Goal: Use online tool/utility: Utilize a website feature to perform a specific function

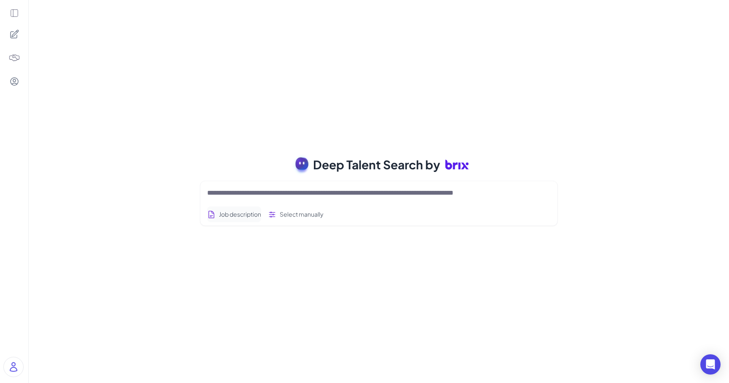
click at [256, 211] on button "Job description" at bounding box center [234, 214] width 54 height 16
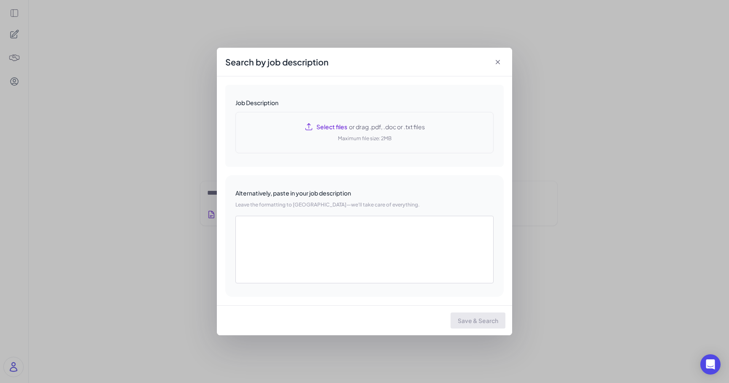
click at [406, 121] on div "Select files or drag .pdf, .doc or .txt files Maximum file size: 2MB" at bounding box center [364, 132] width 258 height 41
type textarea "**********"
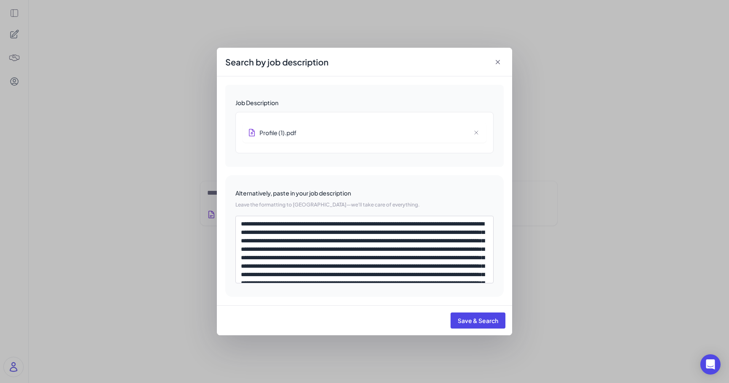
click at [497, 61] on icon at bounding box center [498, 62] width 8 height 8
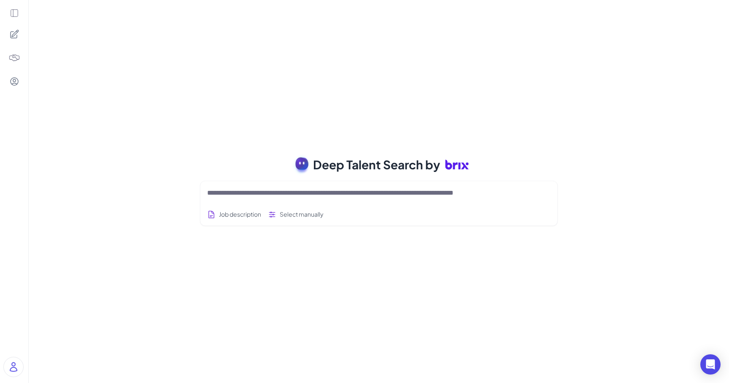
click at [12, 11] on icon at bounding box center [14, 12] width 9 height 9
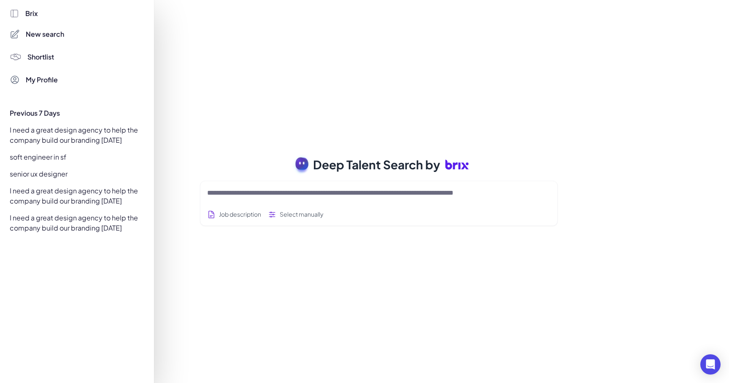
click at [59, 161] on div "soft engineer in sf" at bounding box center [75, 157] width 140 height 14
